Goal: Find specific page/section: Find specific page/section

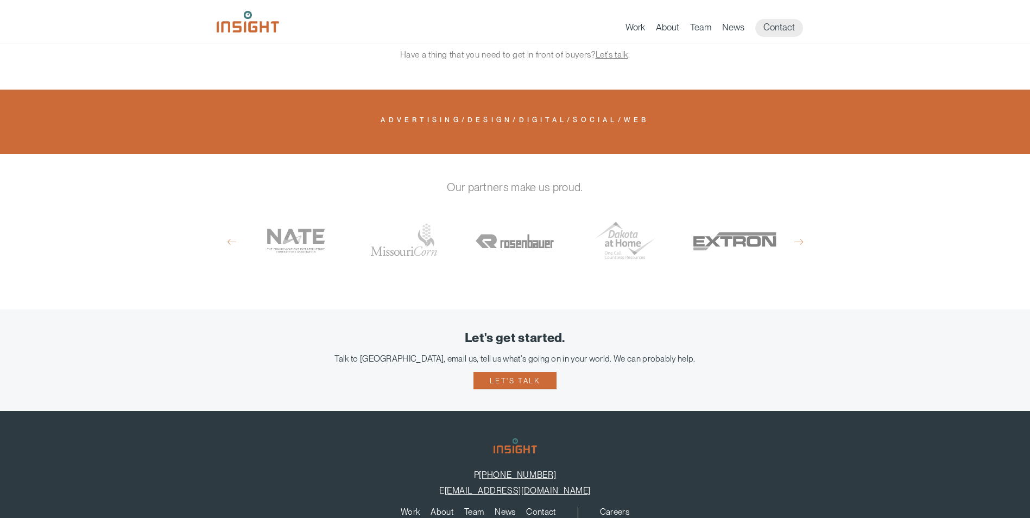
scroll to position [656, 0]
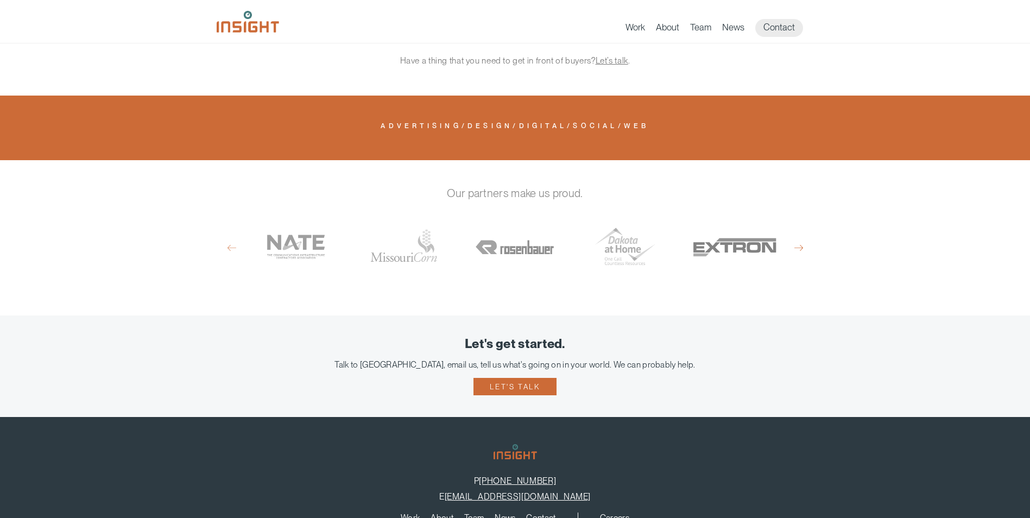
click at [800, 243] on button "Next" at bounding box center [798, 248] width 9 height 10
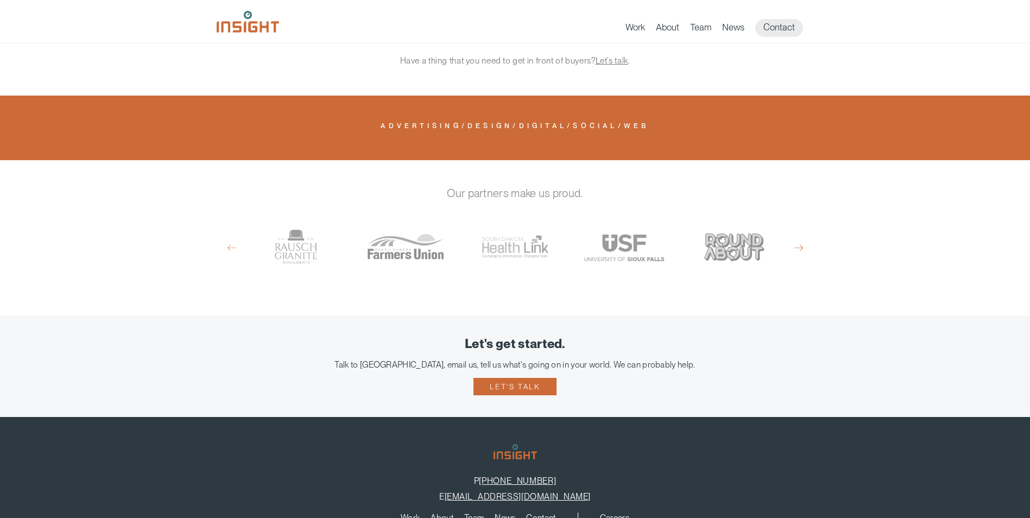
click at [798, 243] on button "Next" at bounding box center [798, 248] width 9 height 10
click at [800, 243] on button "Next" at bounding box center [798, 248] width 9 height 10
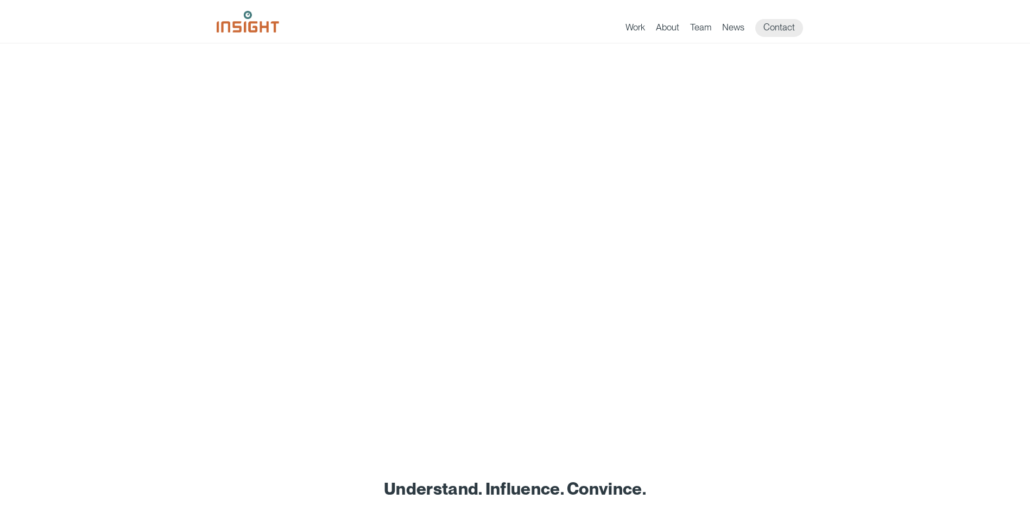
scroll to position [0, 0]
click at [696, 29] on link "Team" at bounding box center [700, 29] width 21 height 15
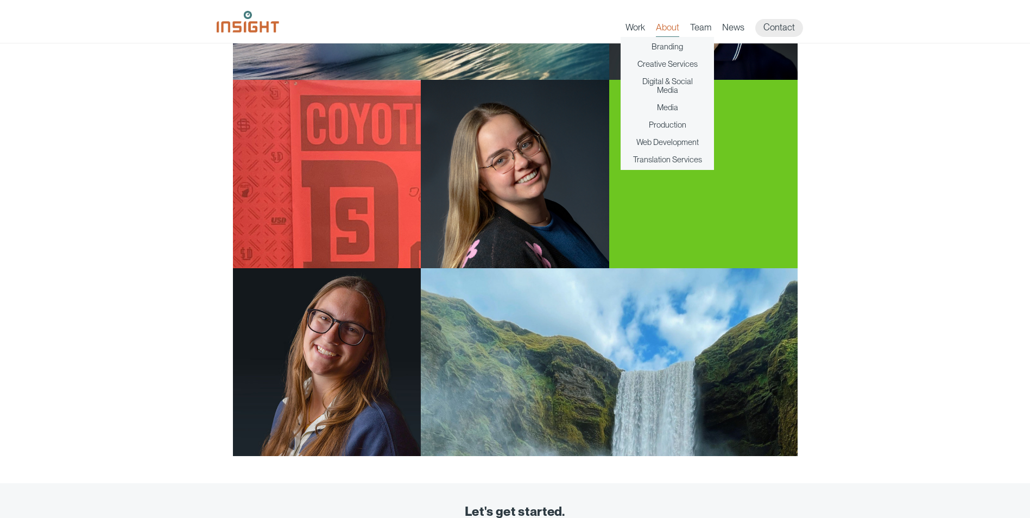
scroll to position [1792, 0]
